Goal: Transaction & Acquisition: Purchase product/service

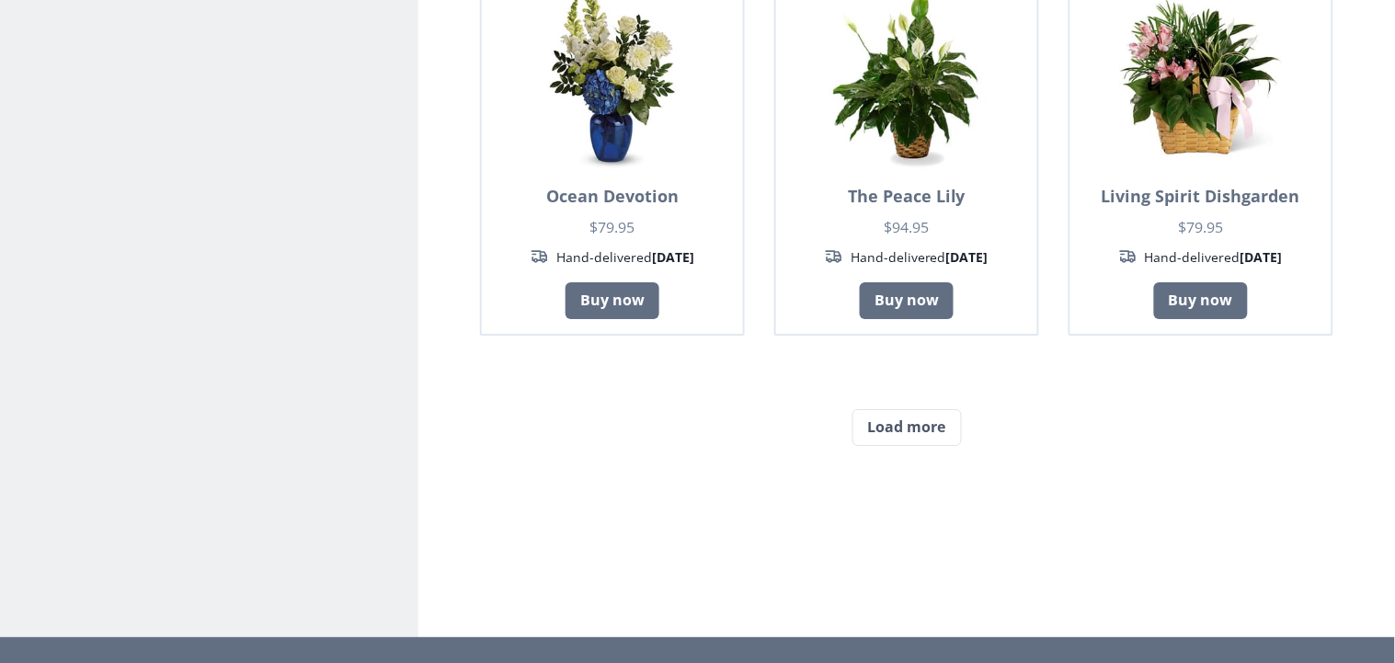
scroll to position [1570, 0]
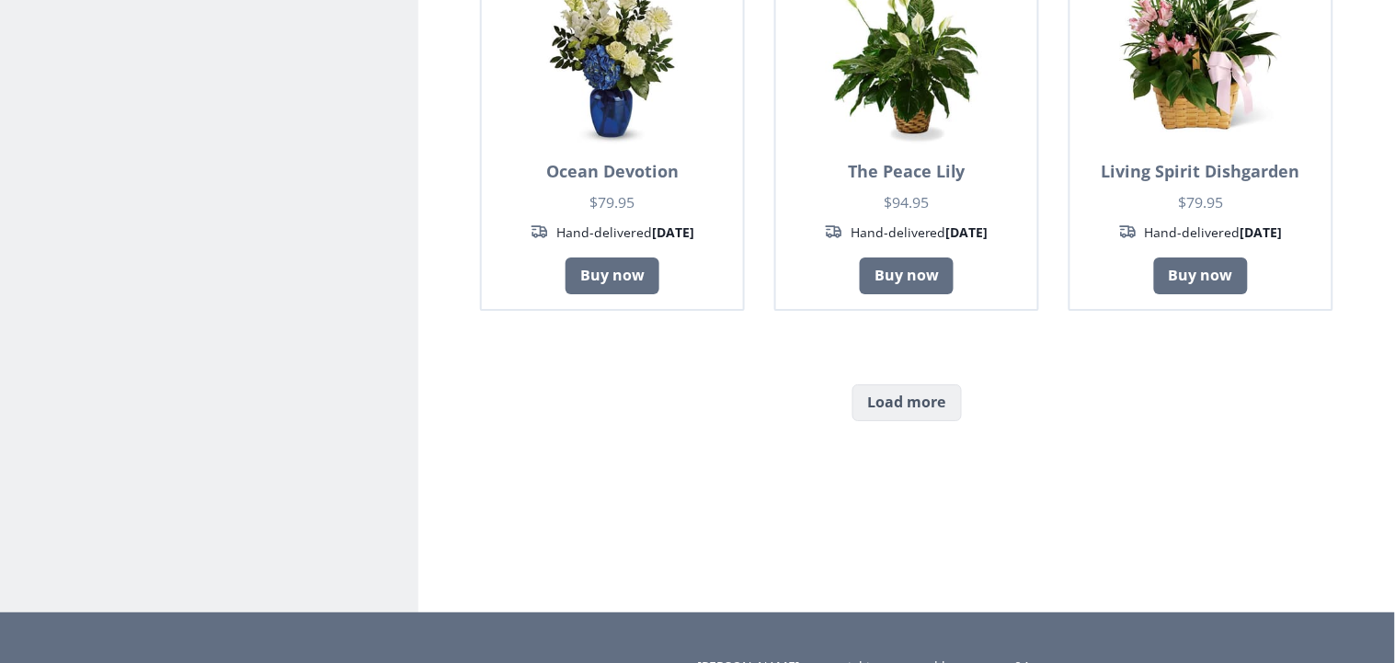
click at [927, 403] on button "Load more" at bounding box center [907, 402] width 109 height 37
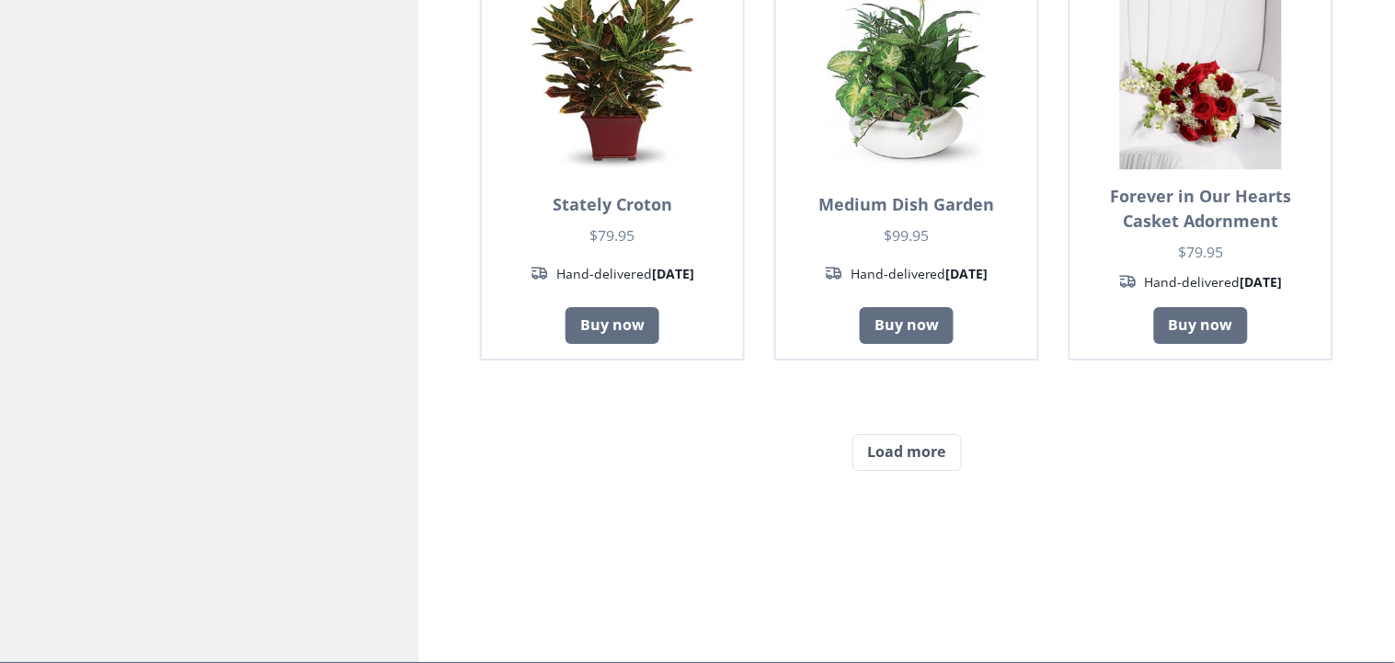
scroll to position [3157, 0]
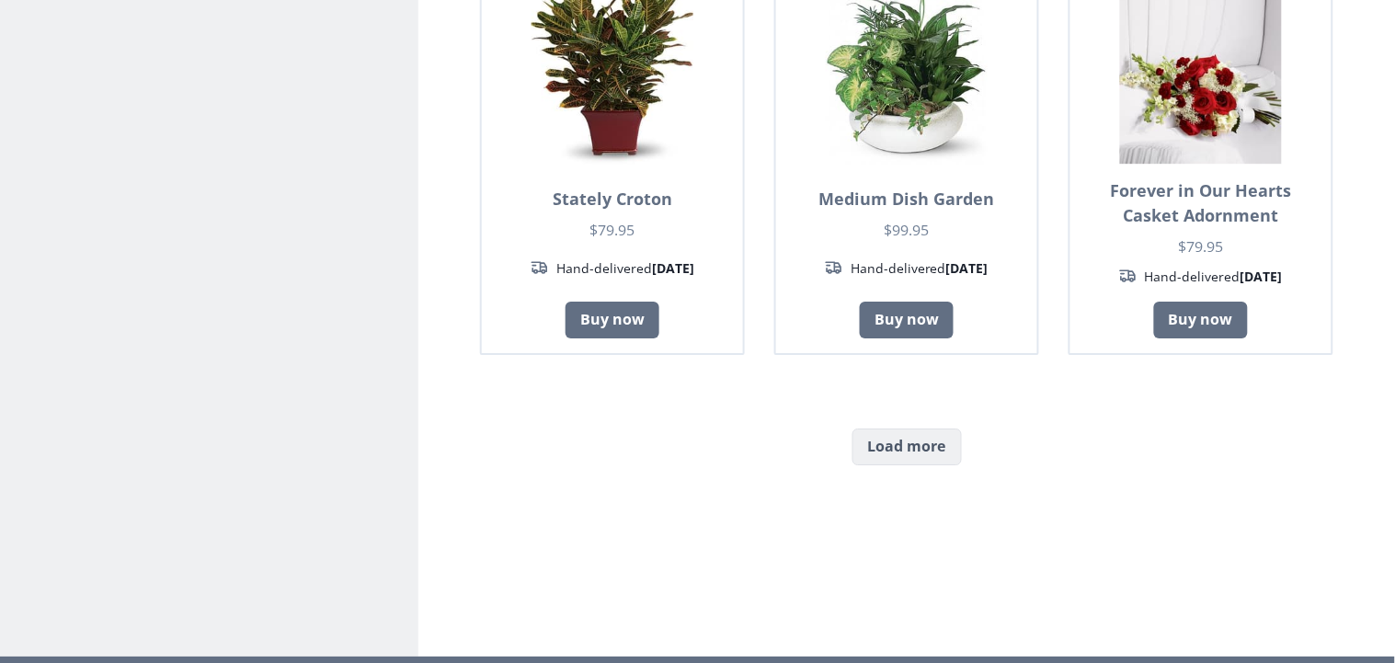
click at [941, 448] on button "Load more" at bounding box center [907, 447] width 109 height 37
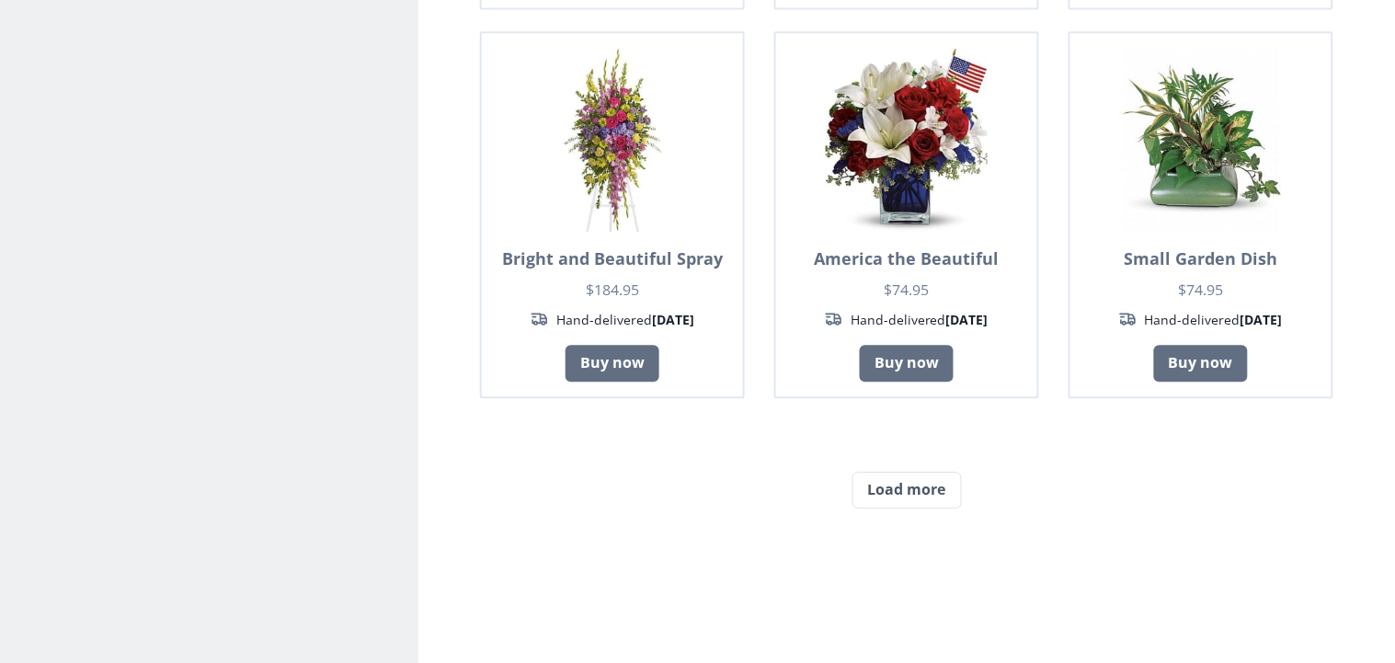
scroll to position [4705, 0]
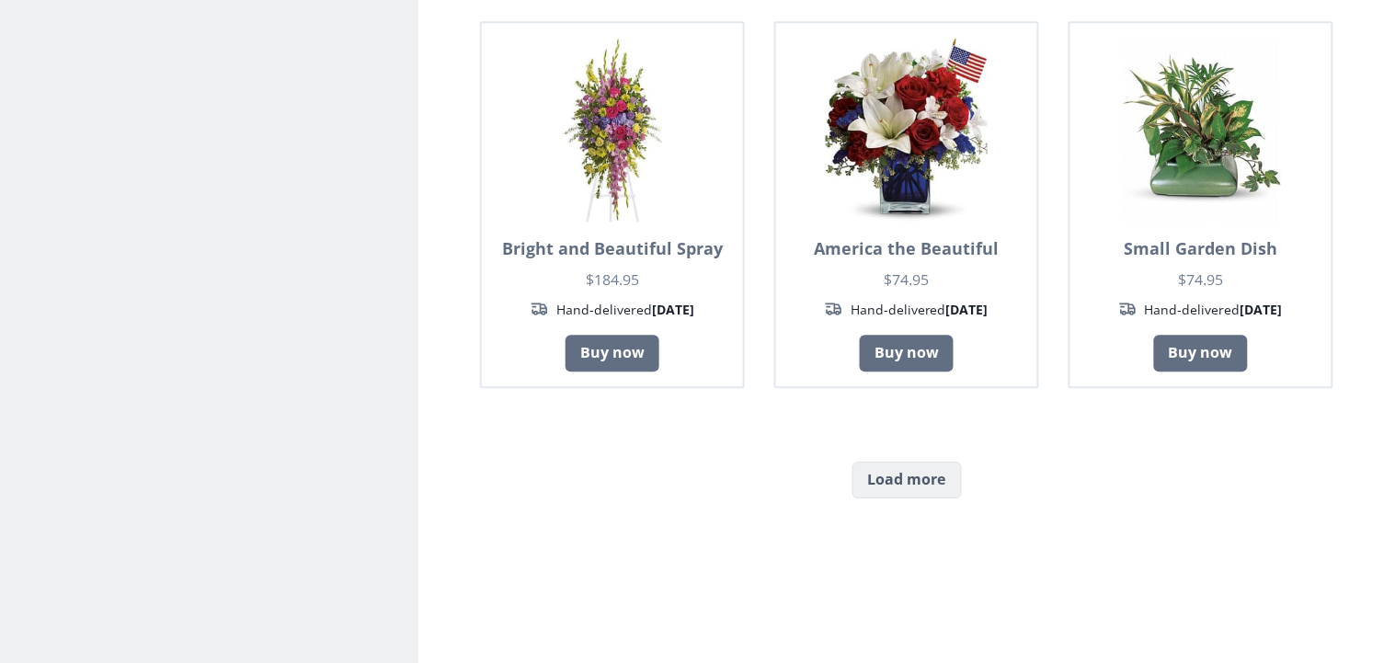
click at [923, 477] on button "Load more" at bounding box center [907, 480] width 109 height 37
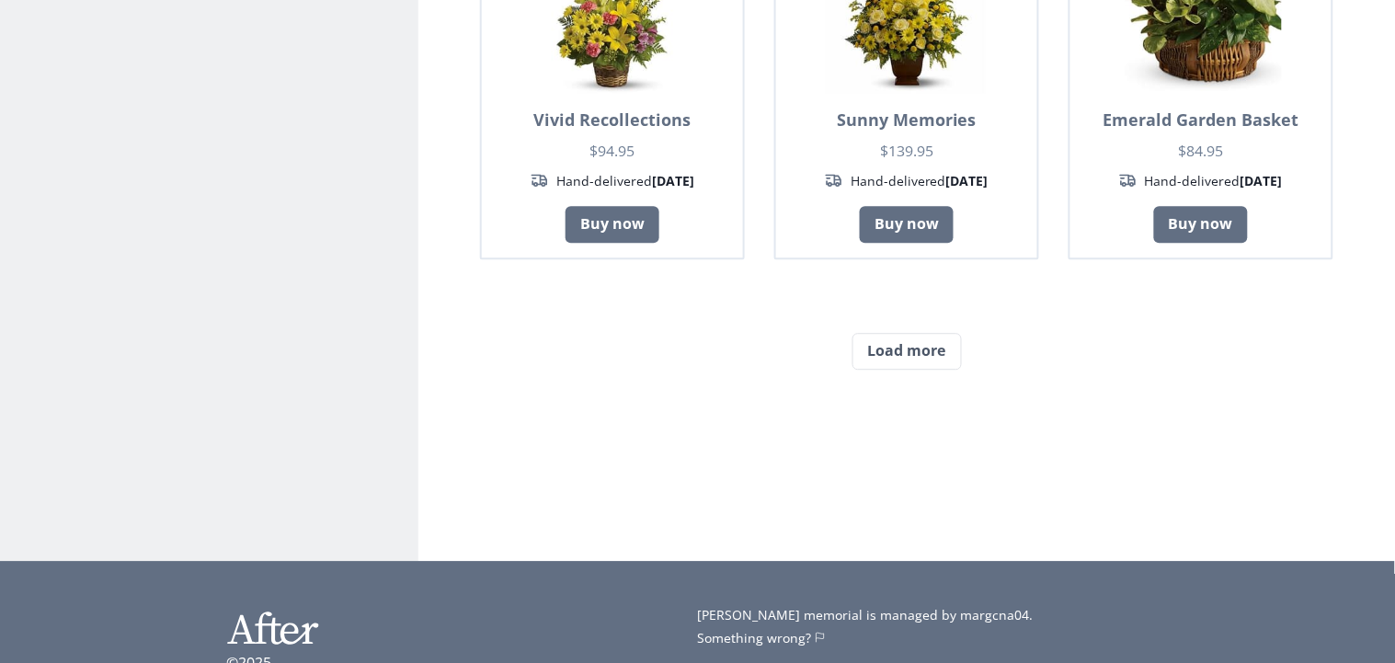
scroll to position [6359, 0]
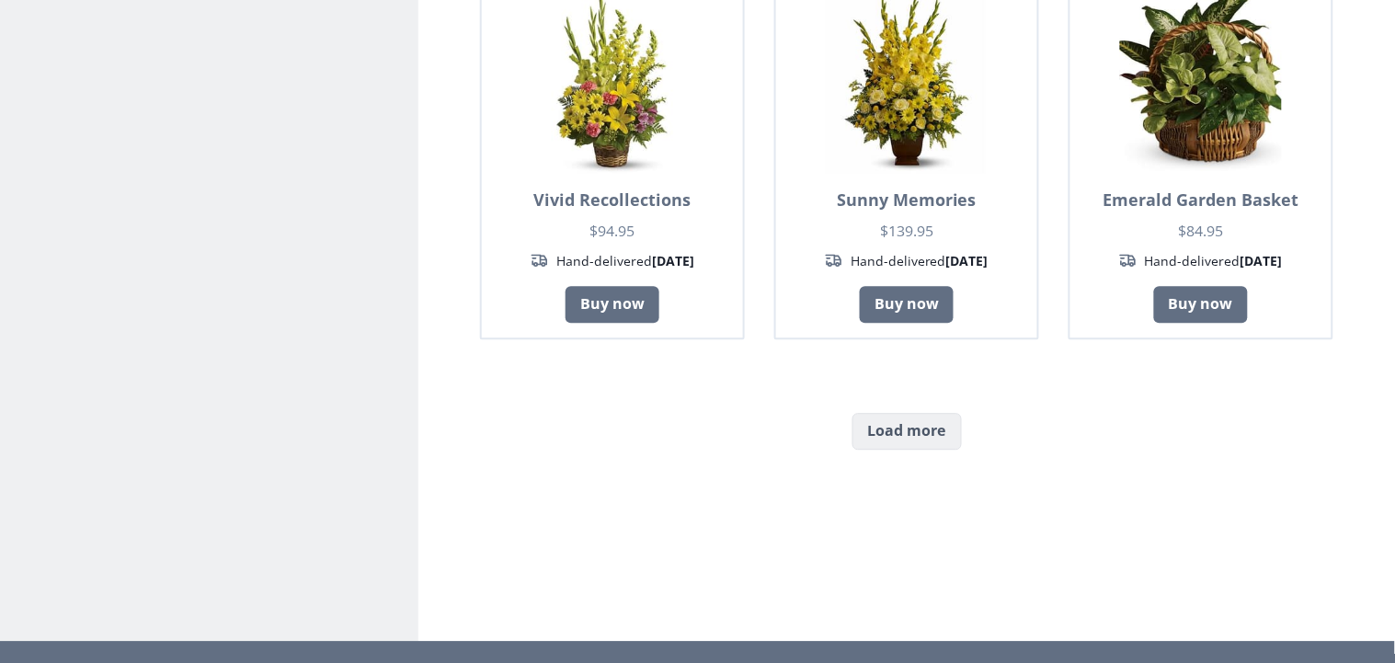
click at [915, 436] on button "Load more" at bounding box center [907, 431] width 109 height 37
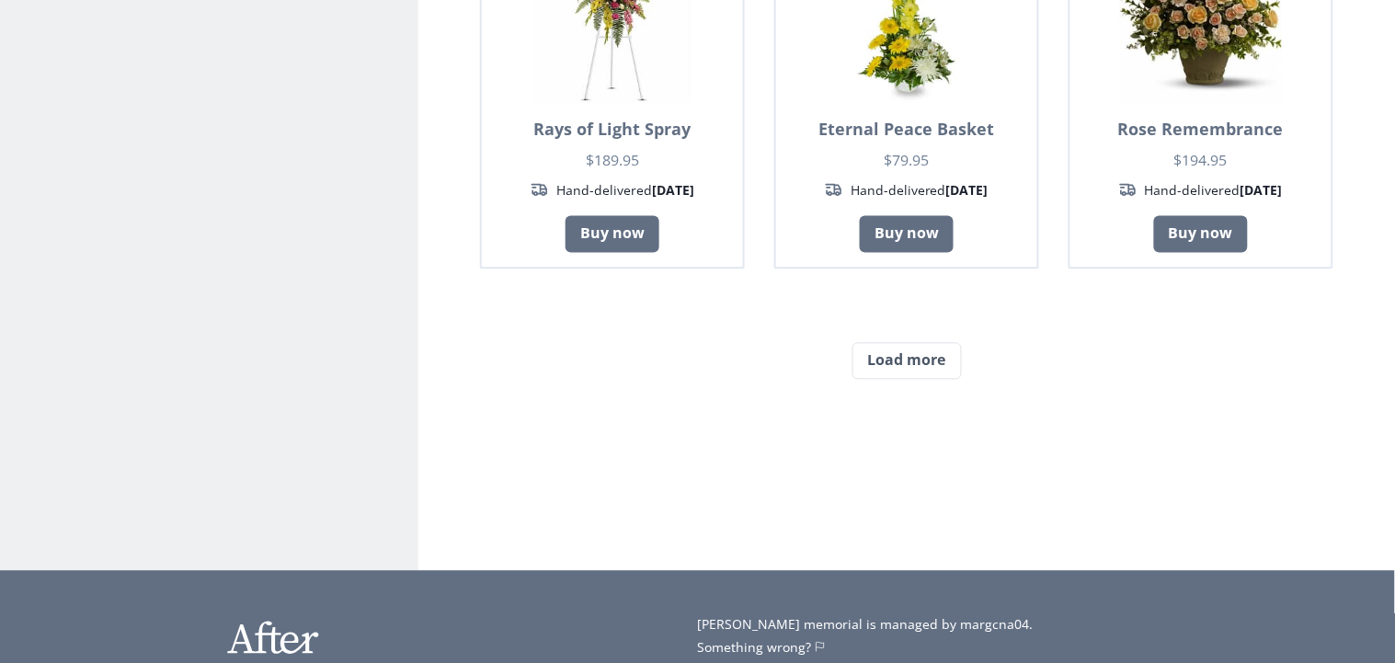
scroll to position [8074, 0]
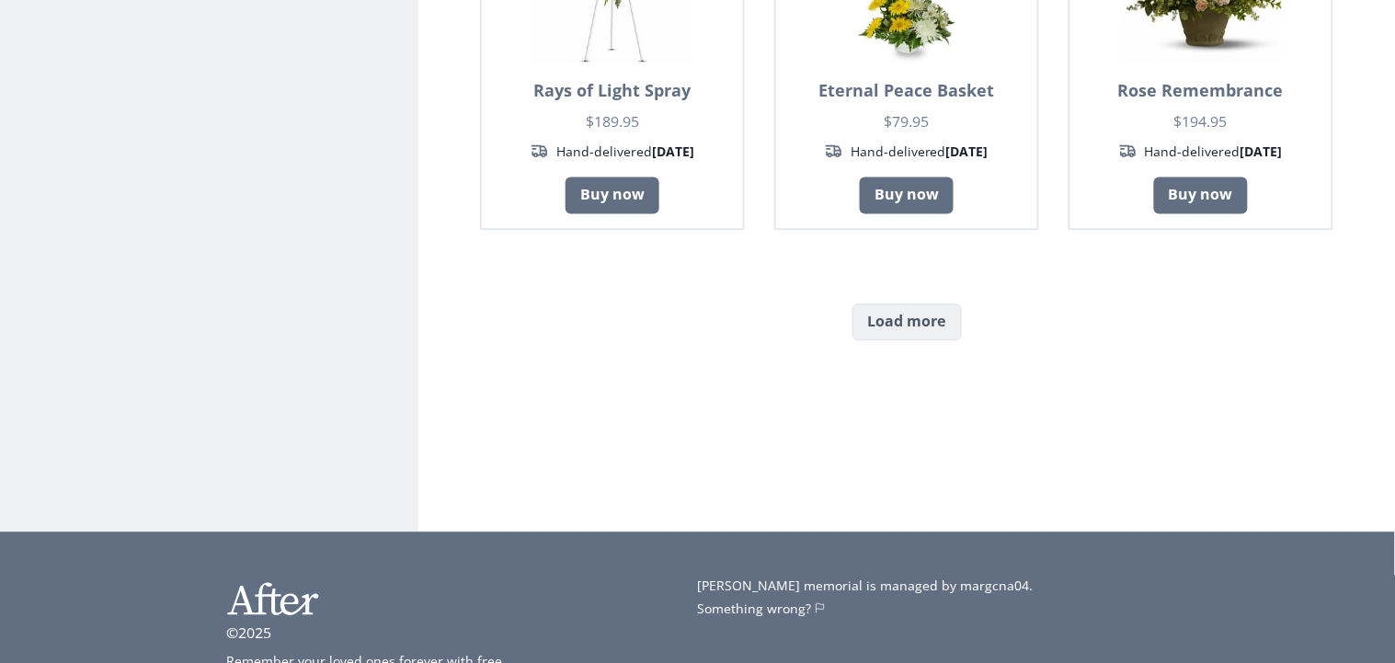
click at [893, 304] on button "Load more" at bounding box center [907, 322] width 109 height 37
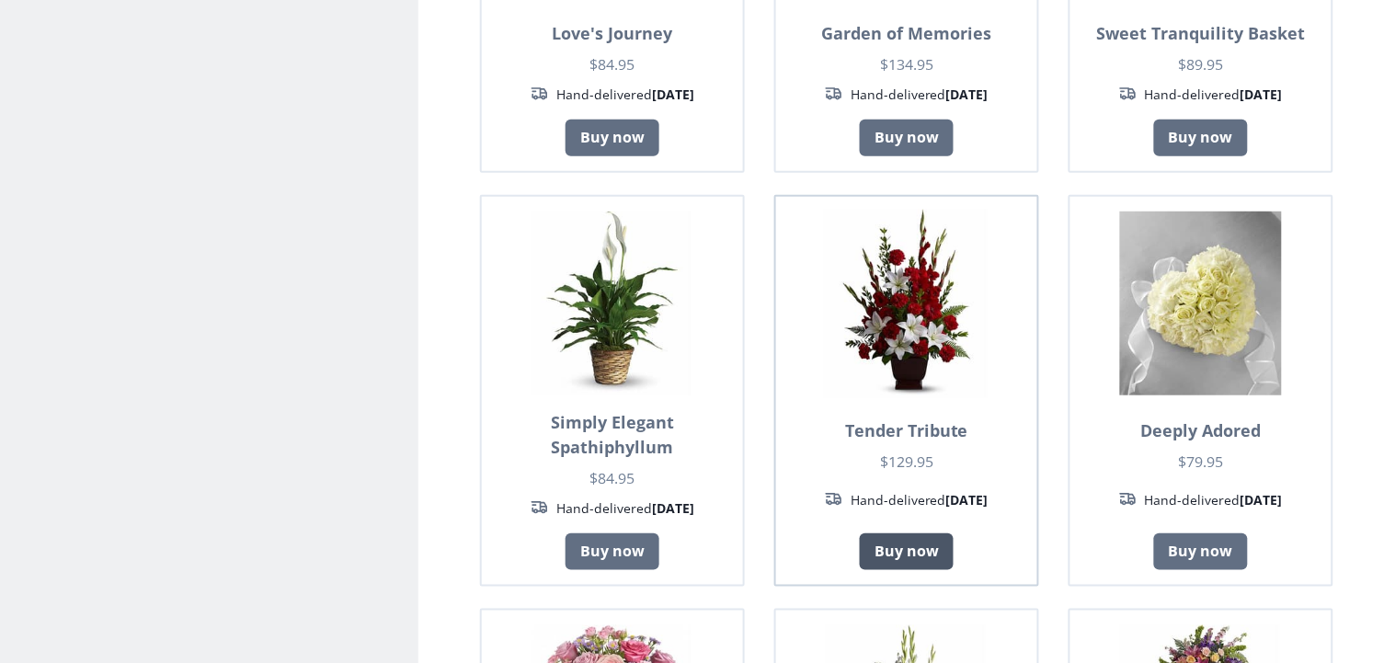
scroll to position [3561, 0]
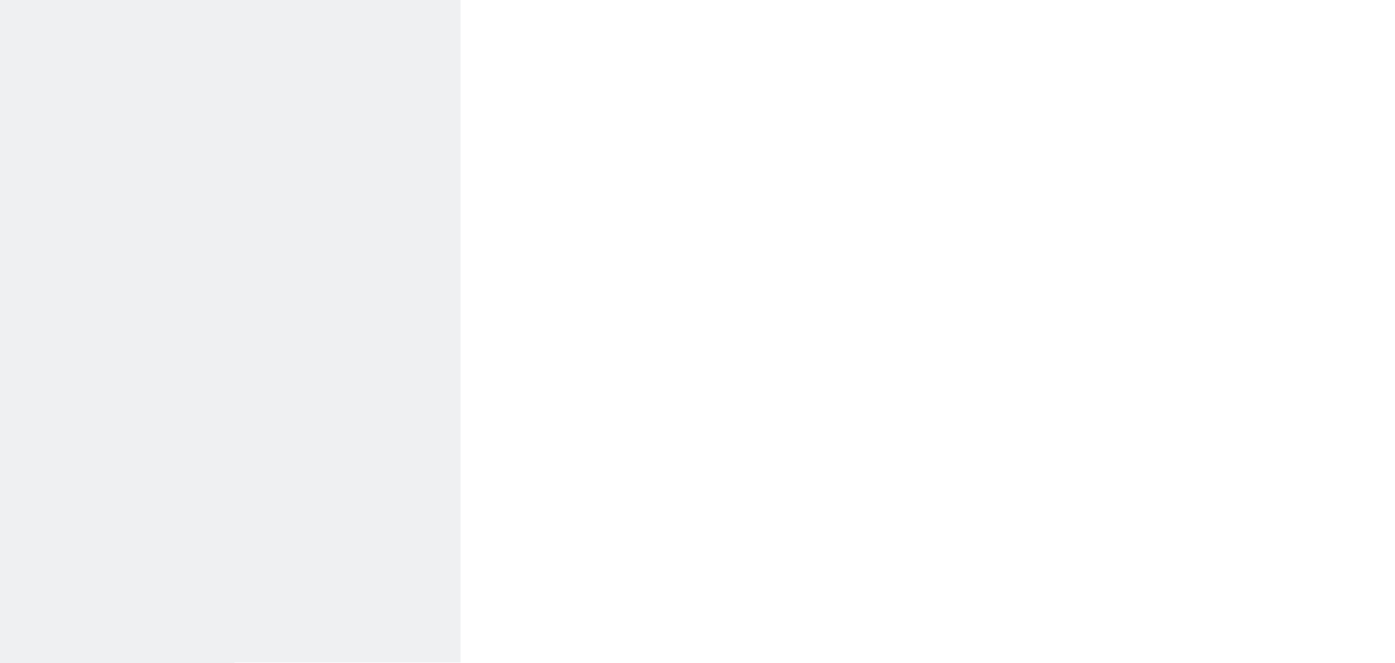
type textarea "x"
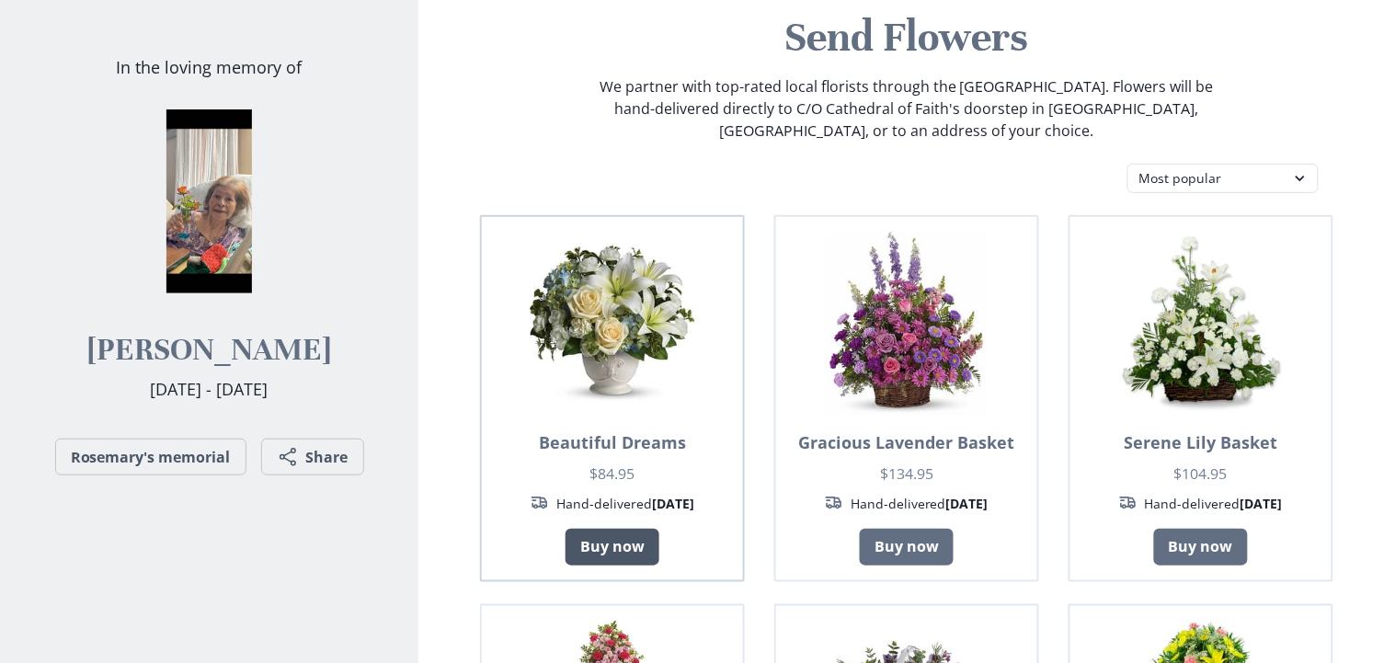
scroll to position [153, 0]
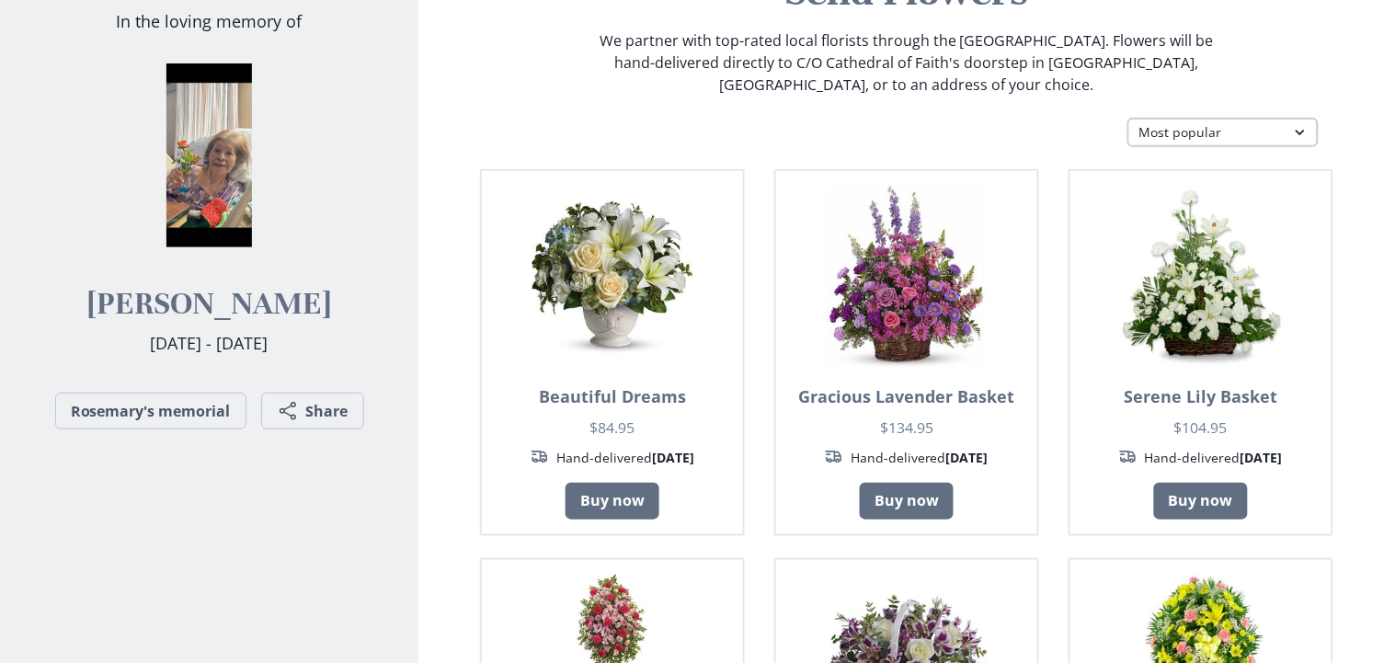
click at [1300, 132] on select "Most popular Table arrangements Baskets Plants Funerals Standing sprays Wreaths…" at bounding box center [1223, 132] width 191 height 29
click at [1128, 118] on select "Most popular Table arrangements Baskets Plants Funerals Standing sprays Wreaths…" at bounding box center [1223, 132] width 191 height 29
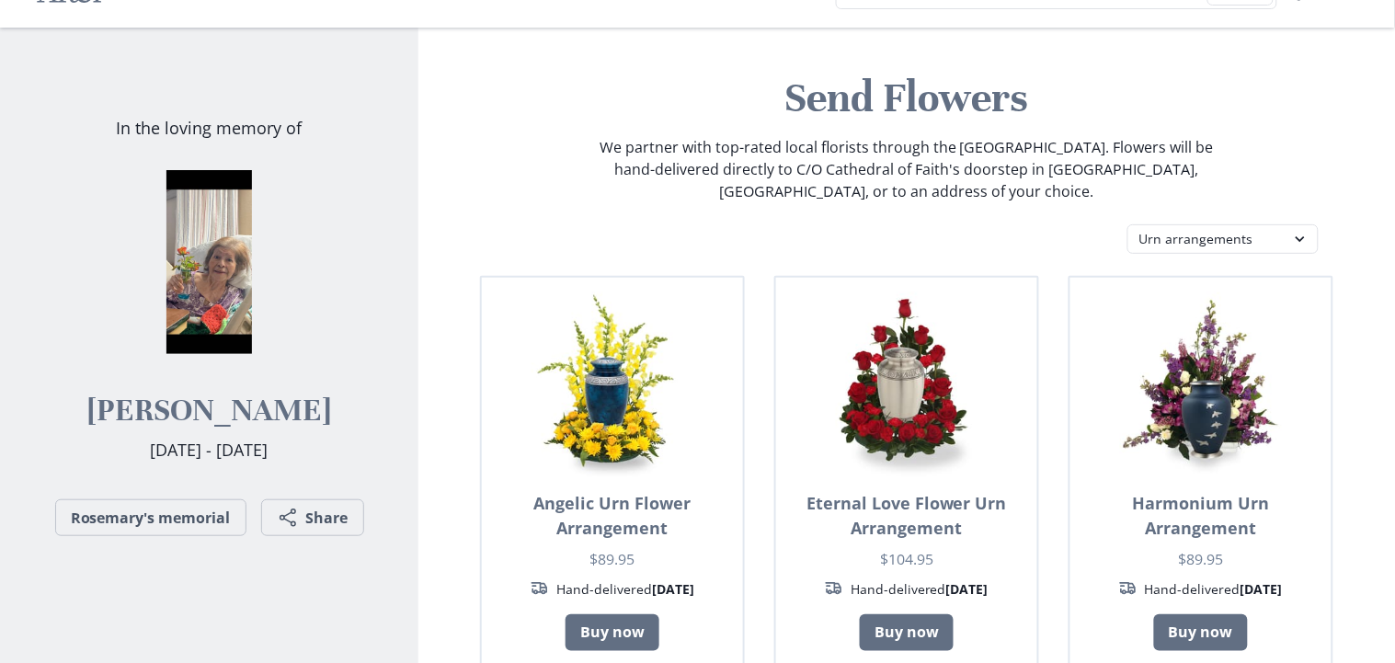
scroll to position [0, 0]
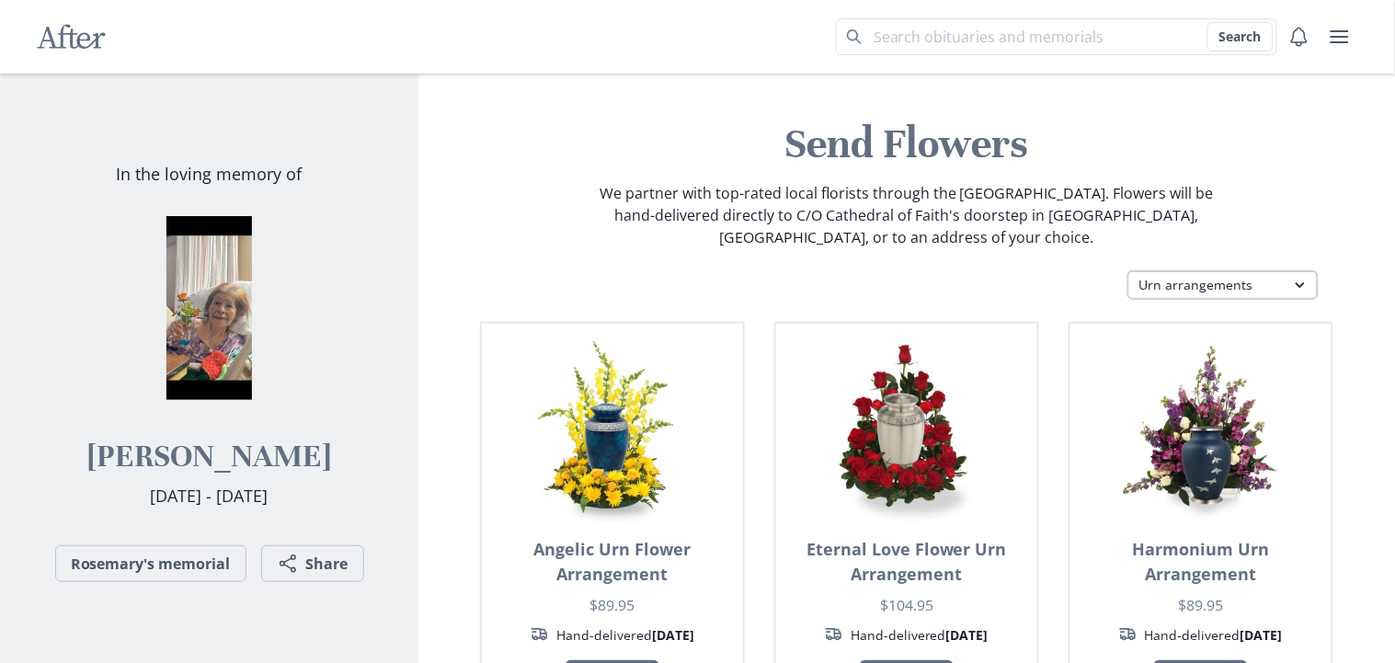
click at [1251, 288] on select "Most popular Table arrangements Baskets Plants Funerals Standing sprays Wreaths…" at bounding box center [1223, 284] width 191 height 29
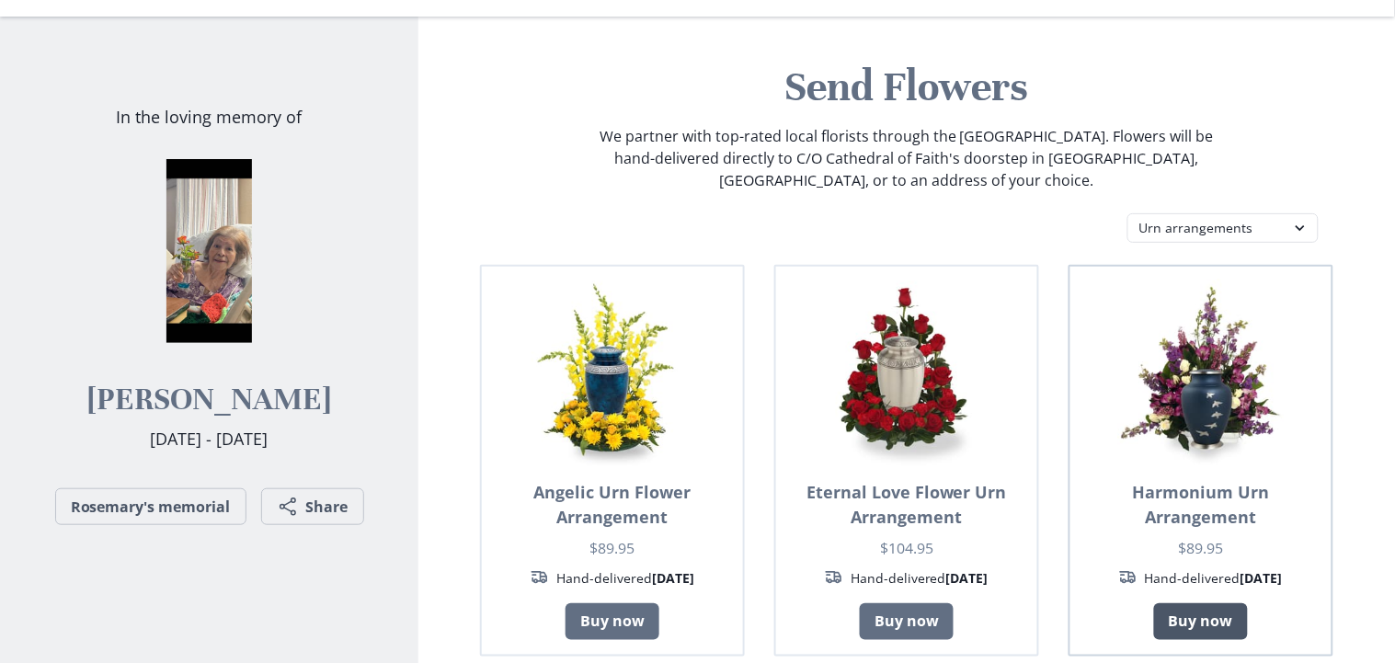
scroll to position [64, 0]
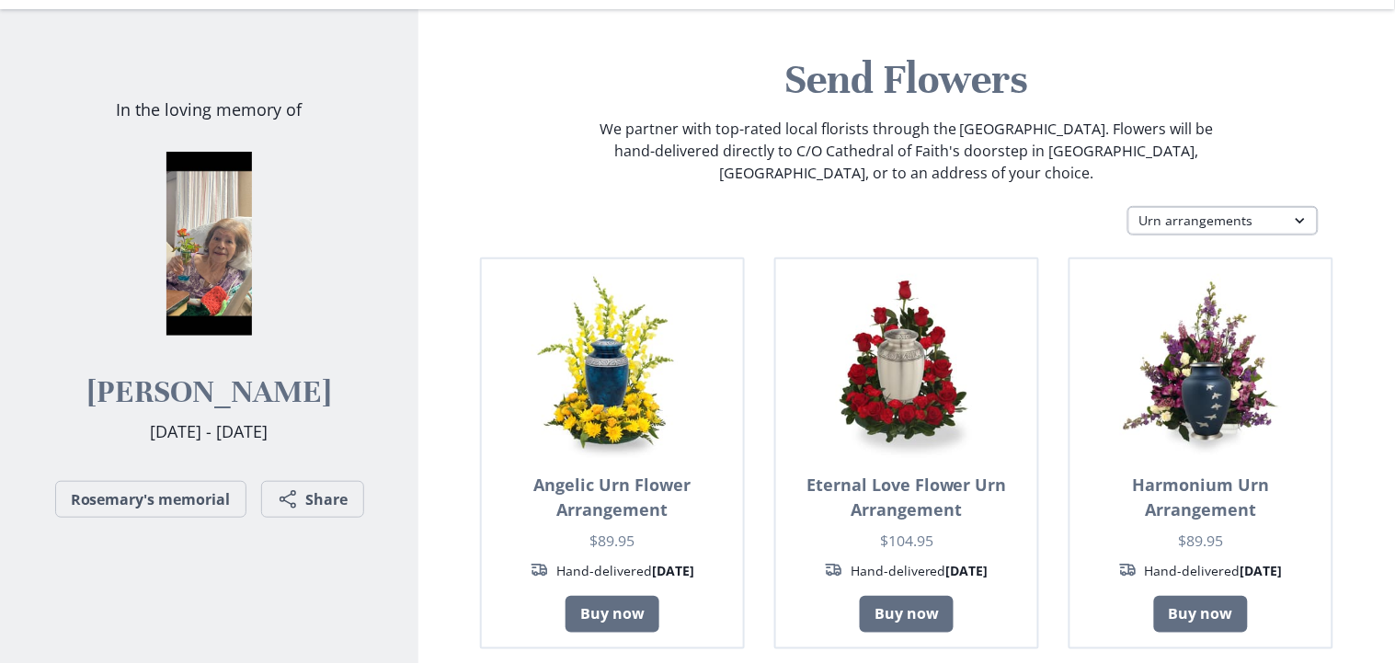
click at [1202, 223] on select "Most popular Table arrangements Baskets Plants Funerals Standing sprays Wreaths…" at bounding box center [1223, 220] width 191 height 29
click at [1128, 206] on select "Most popular Table arrangements Baskets Plants Funerals Standing sprays Wreaths…" at bounding box center [1223, 220] width 191 height 29
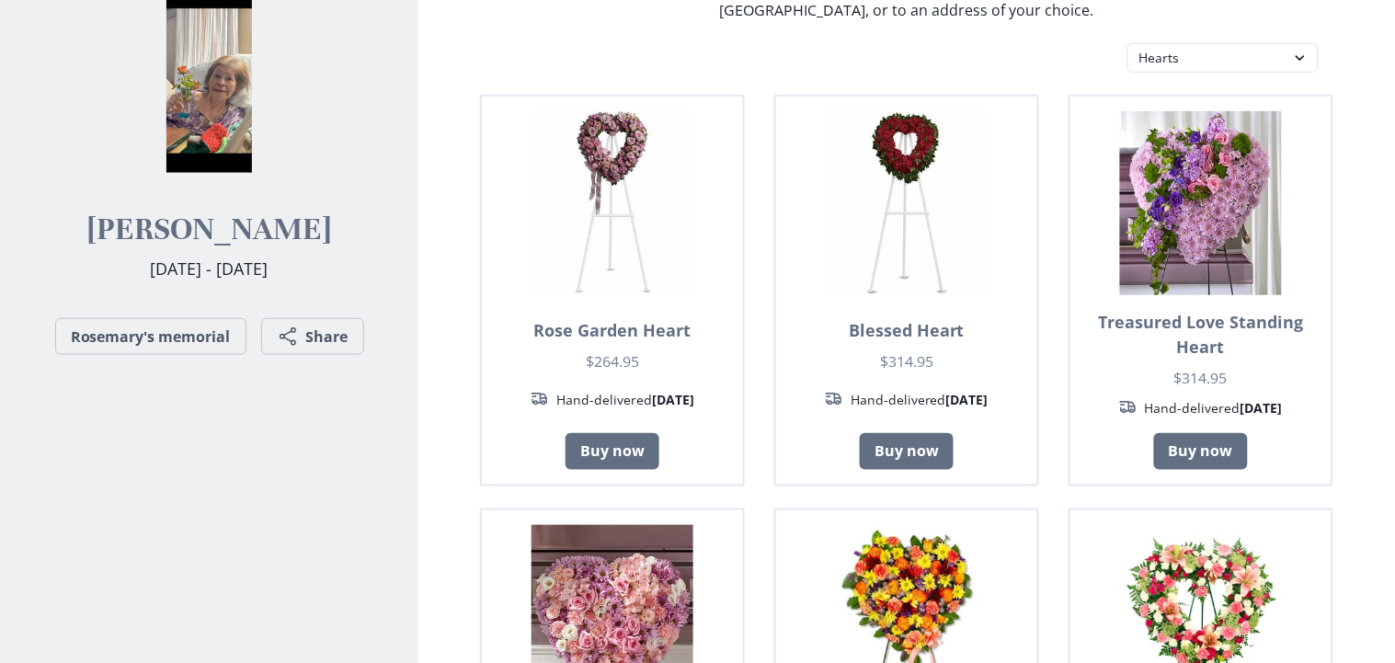
scroll to position [0, 0]
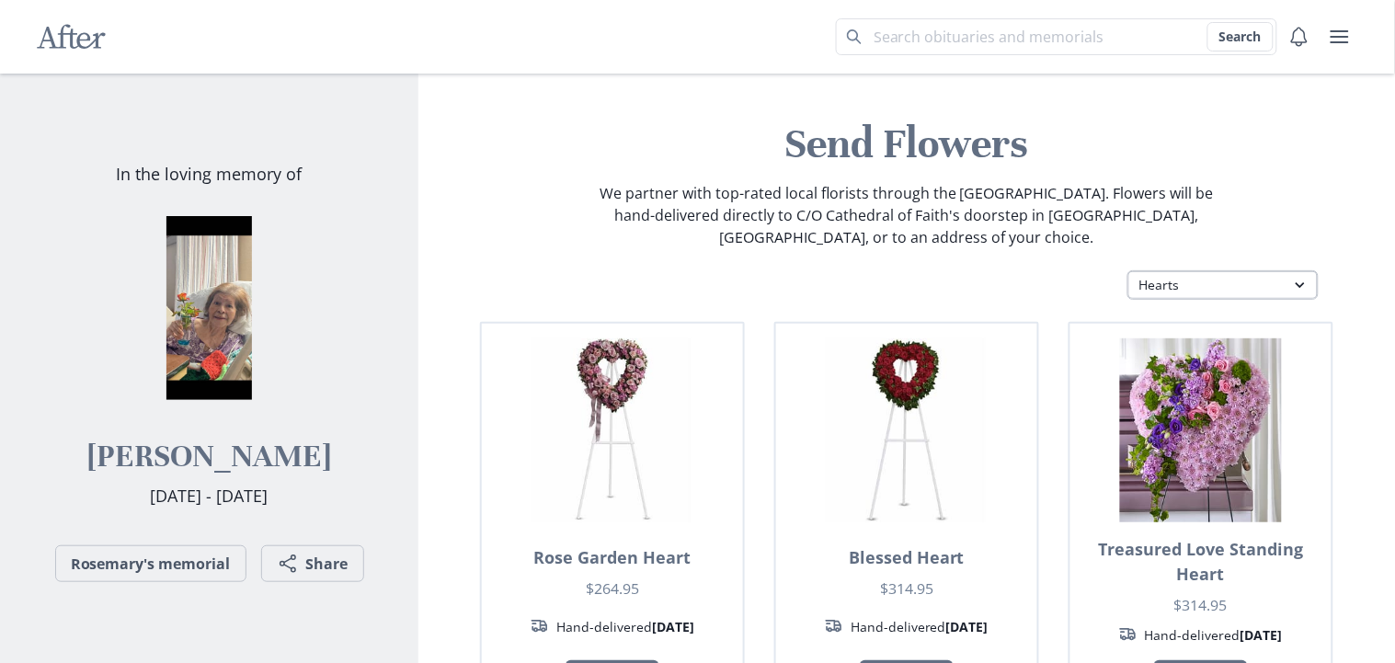
click at [1300, 288] on select "Most popular Table arrangements Baskets Plants Funerals Standing sprays Wreaths…" at bounding box center [1223, 284] width 191 height 29
select select "fbs"
click at [1128, 270] on select "Most popular Table arrangements Baskets Plants Funerals Standing sprays Wreaths…" at bounding box center [1223, 284] width 191 height 29
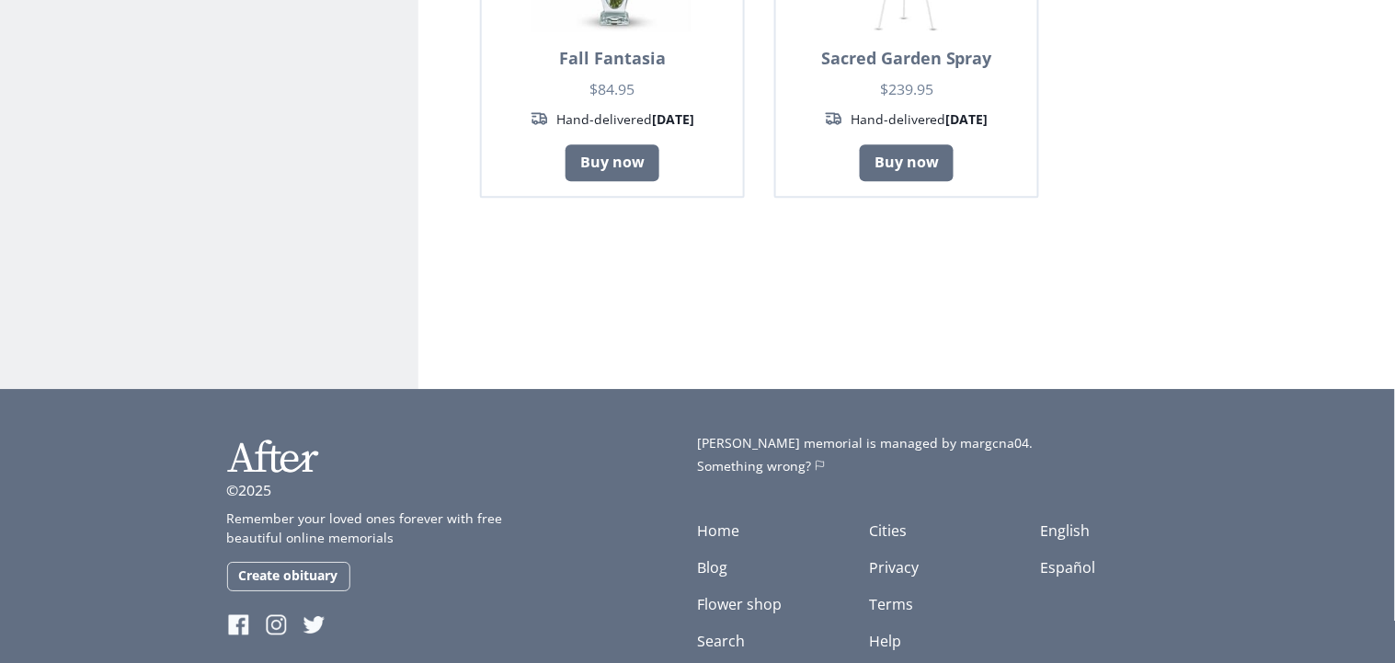
scroll to position [8499, 0]
